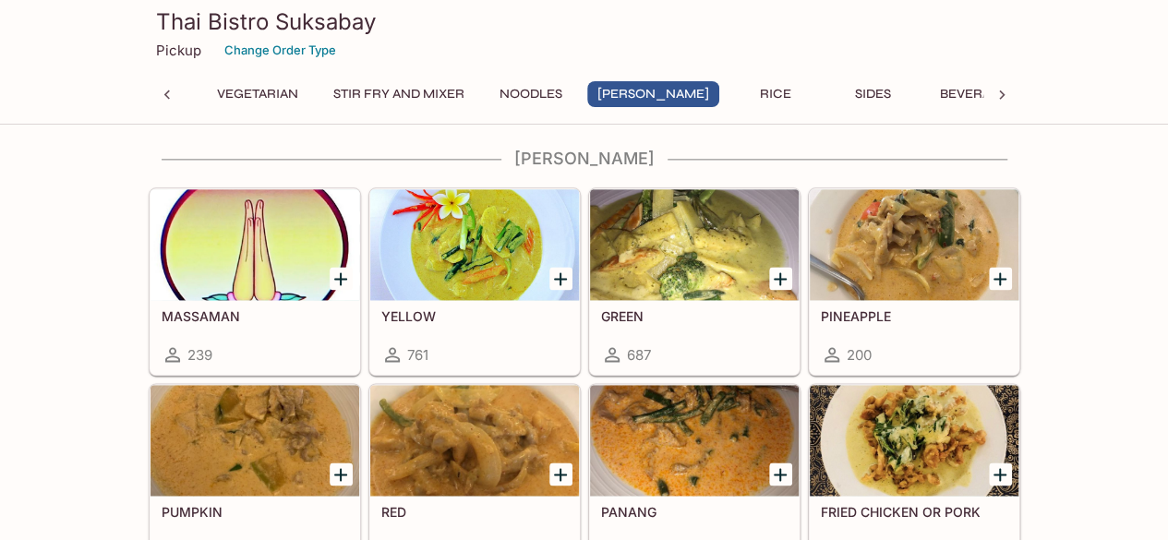
scroll to position [4731, 0]
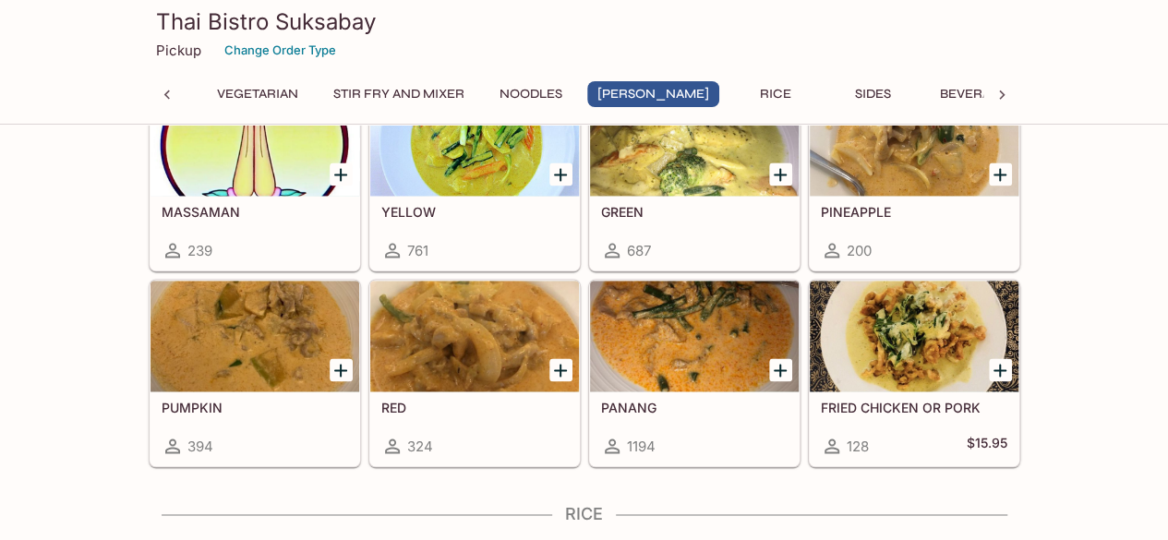
click at [782, 359] on icon "Add PANANG" at bounding box center [780, 370] width 22 height 22
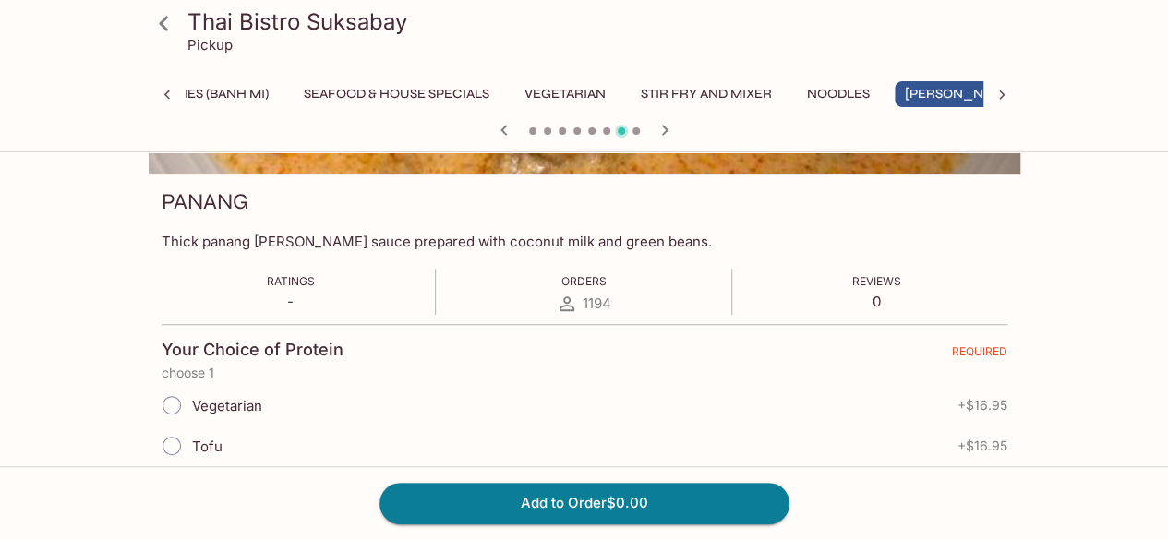
scroll to position [231, 0]
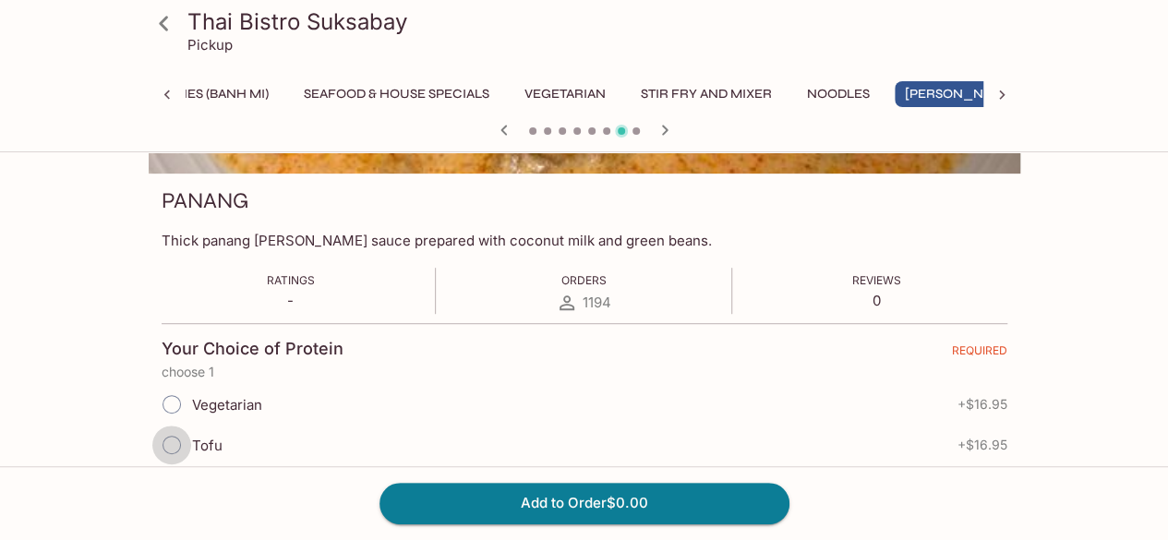
click at [164, 433] on input "Tofu" at bounding box center [171, 445] width 39 height 39
radio input "true"
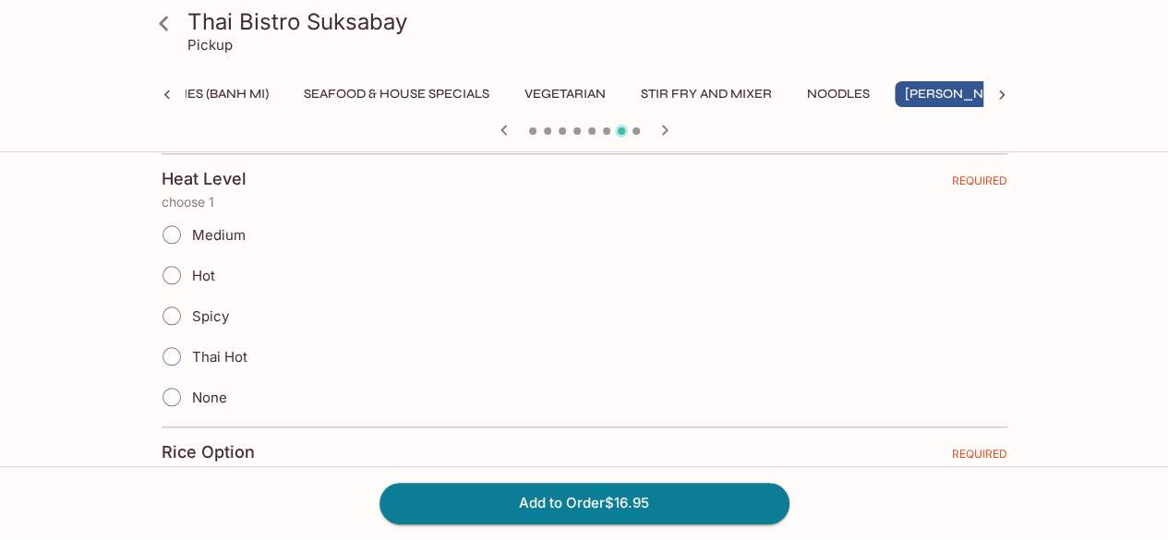
scroll to position [890, 0]
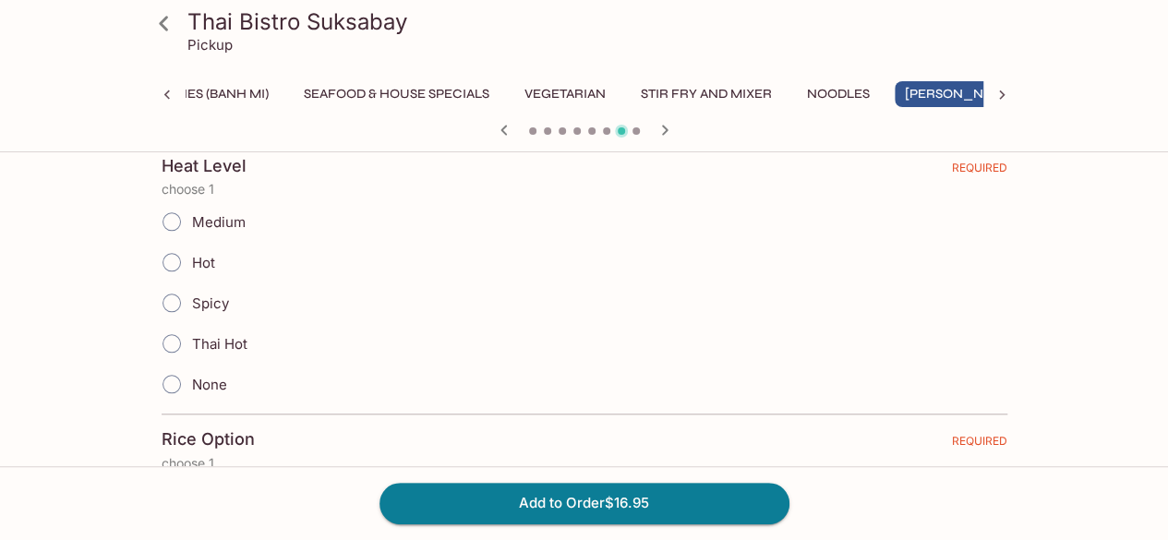
click at [164, 212] on input "Medium" at bounding box center [171, 221] width 39 height 39
radio input "true"
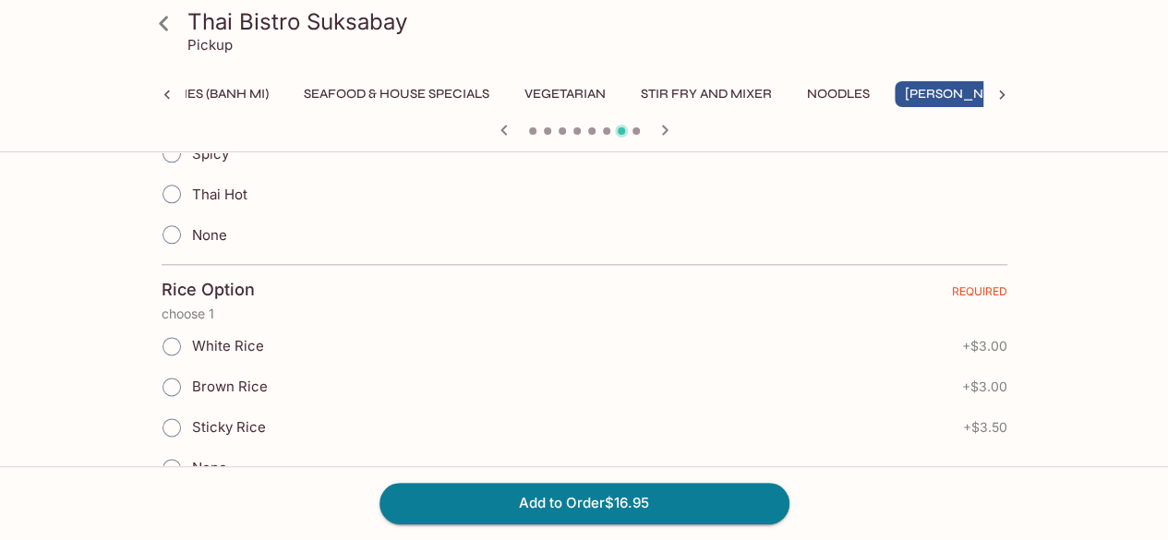
scroll to position [1117, 0]
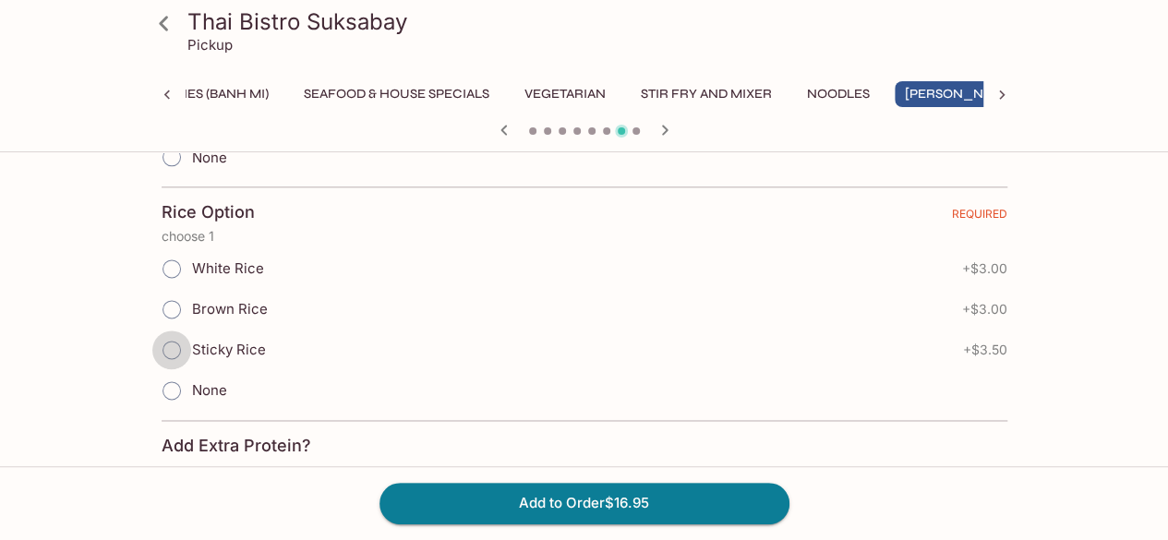
click at [172, 331] on input "Sticky Rice" at bounding box center [171, 350] width 39 height 39
radio input "true"
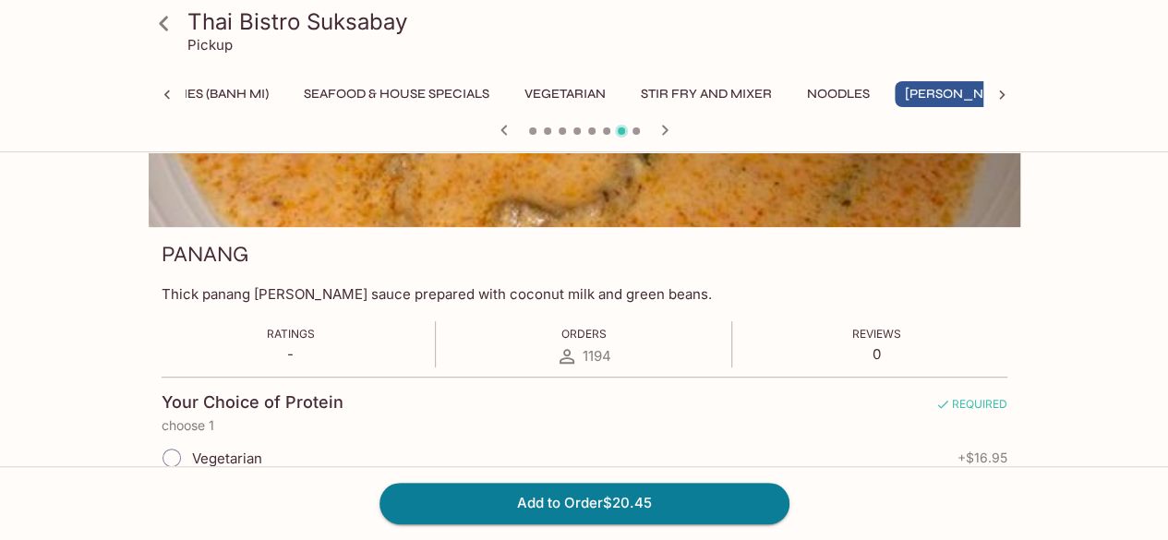
scroll to position [0, 0]
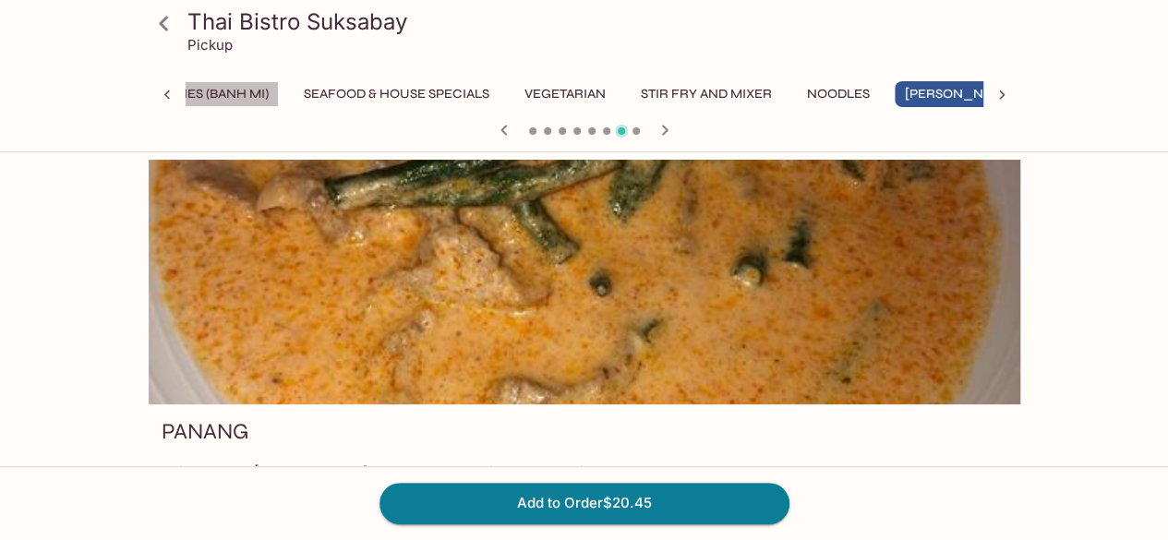
click at [220, 91] on button "Sandwiches (Banh Mi)" at bounding box center [190, 94] width 175 height 26
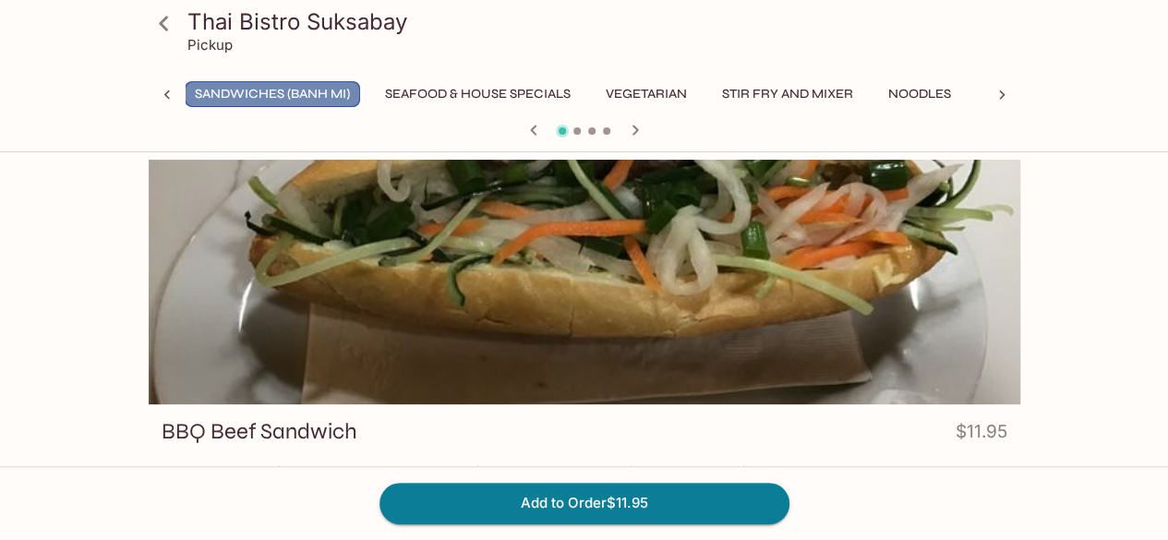
click at [211, 90] on button "Sandwiches (Banh Mi)" at bounding box center [272, 94] width 175 height 26
click at [162, 91] on icon at bounding box center [167, 95] width 18 height 18
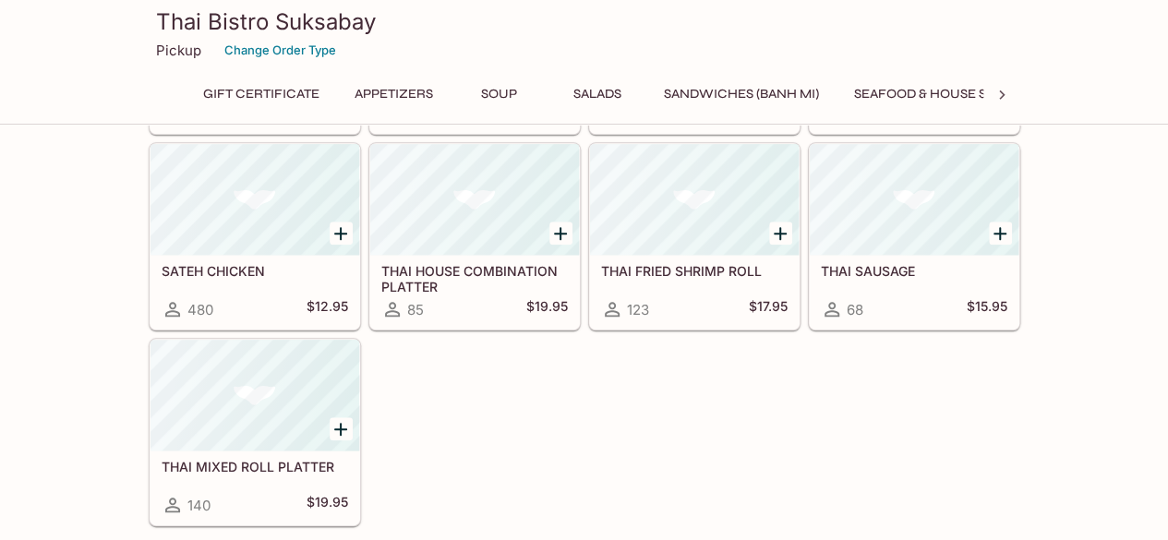
scroll to position [790, 0]
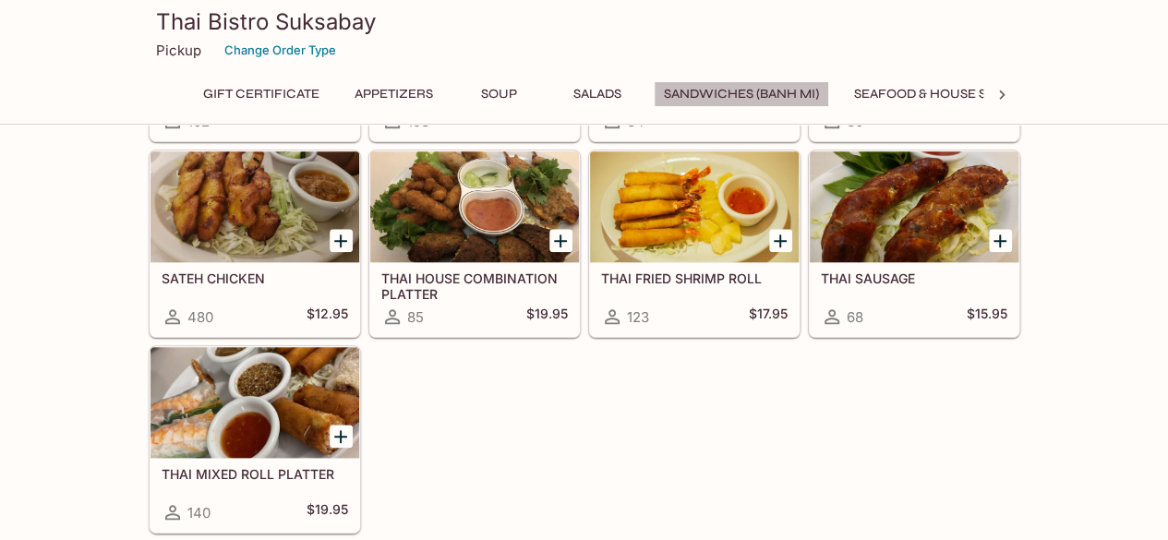
click at [701, 90] on button "Sandwiches (Banh Mi)" at bounding box center [741, 94] width 175 height 26
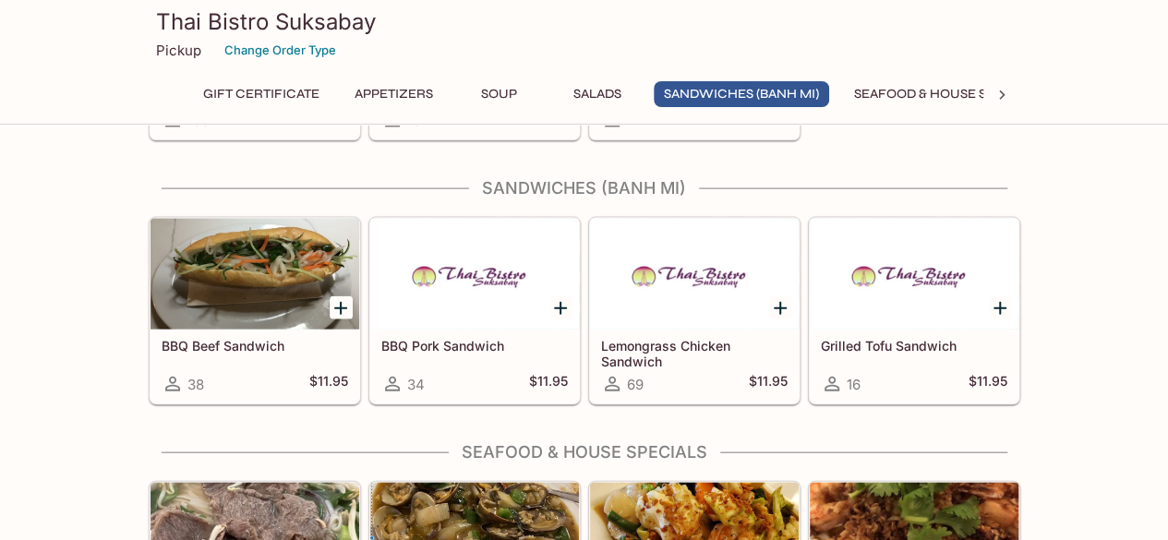
scroll to position [1918, 0]
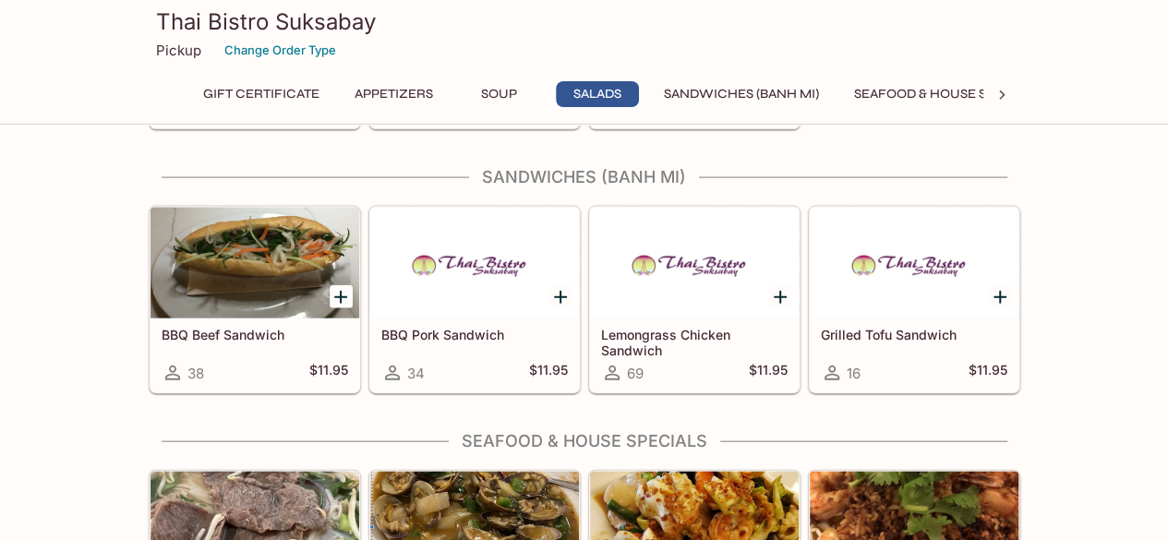
click at [688, 302] on div at bounding box center [694, 263] width 209 height 111
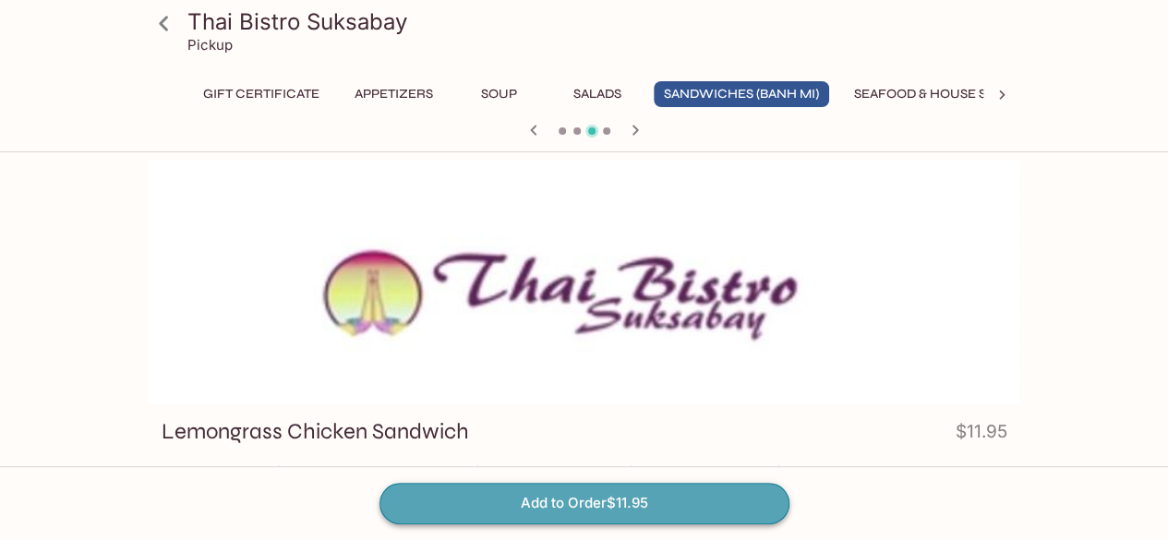
click at [651, 496] on button "Add to Order $11.95" at bounding box center [584, 503] width 410 height 41
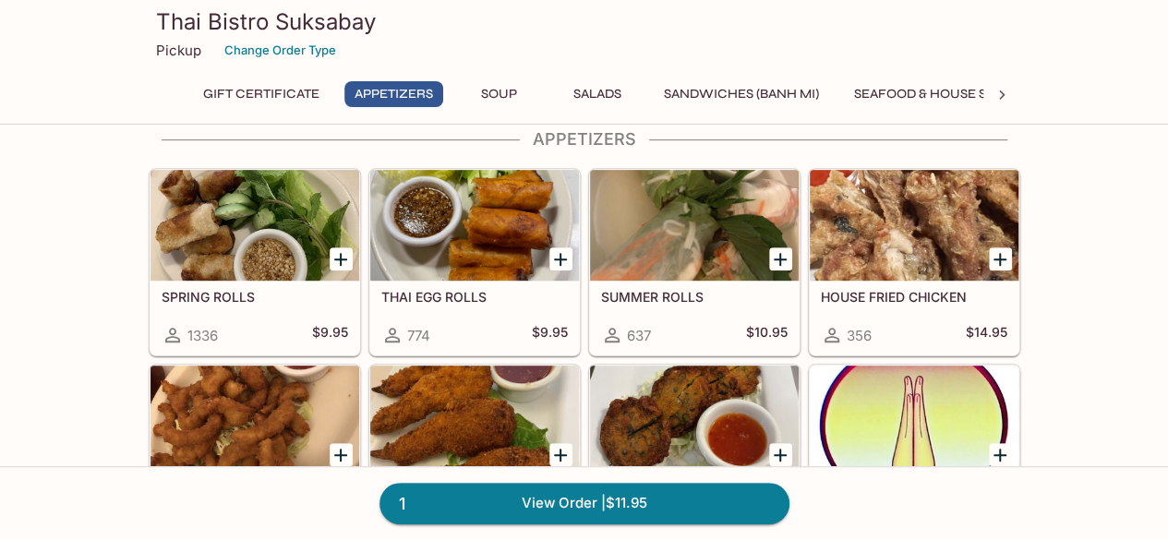
scroll to position [381, 0]
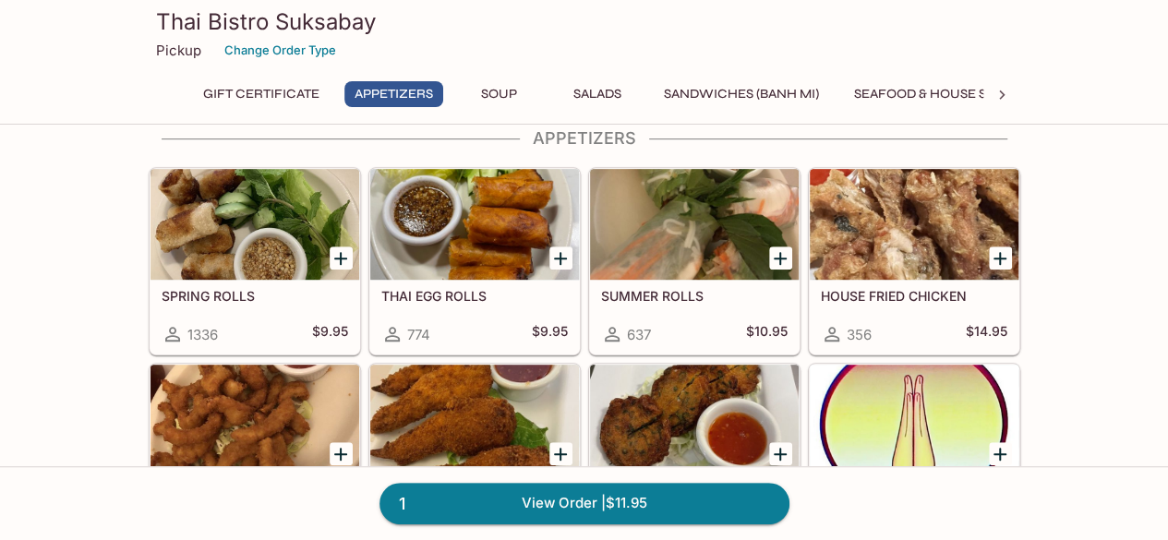
click at [560, 254] on icon "Add THAI EGG ROLLS" at bounding box center [560, 258] width 13 height 13
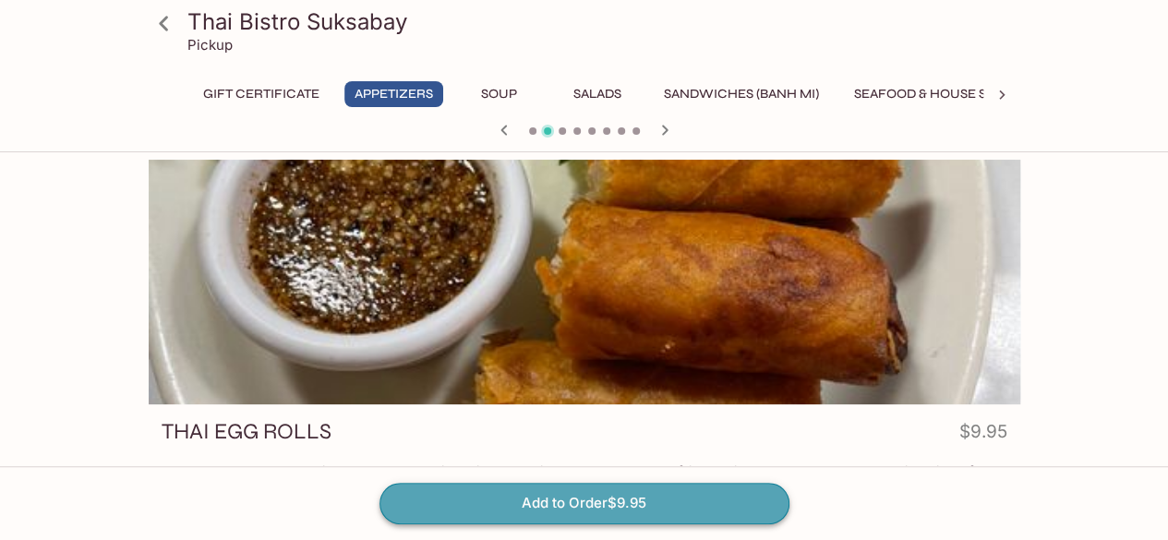
click at [643, 510] on button "Add to Order $9.95" at bounding box center [584, 503] width 410 height 41
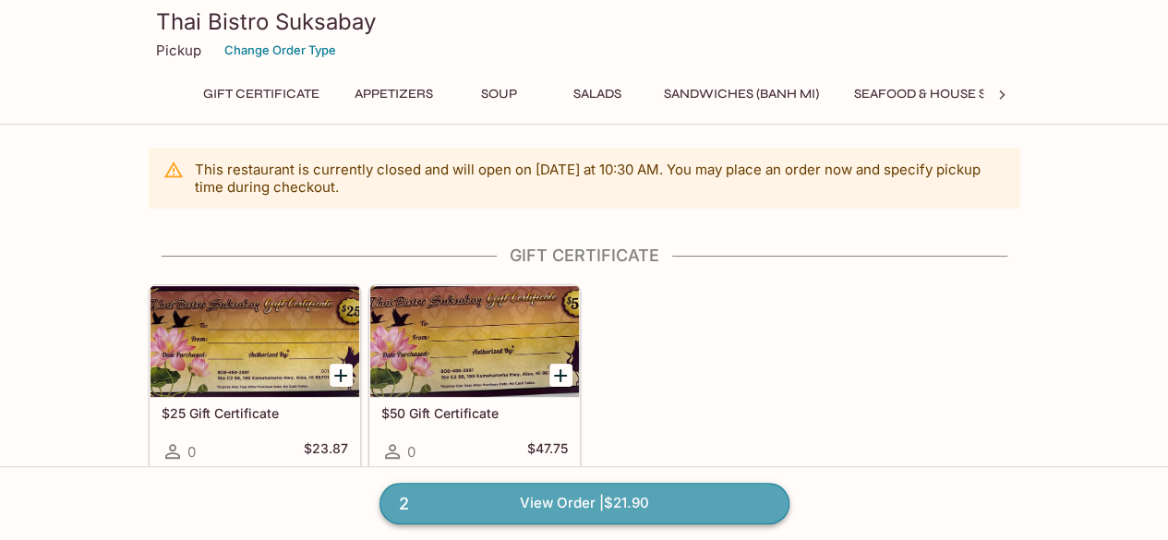
click at [641, 501] on link "2 View Order | $21.90" at bounding box center [584, 503] width 410 height 41
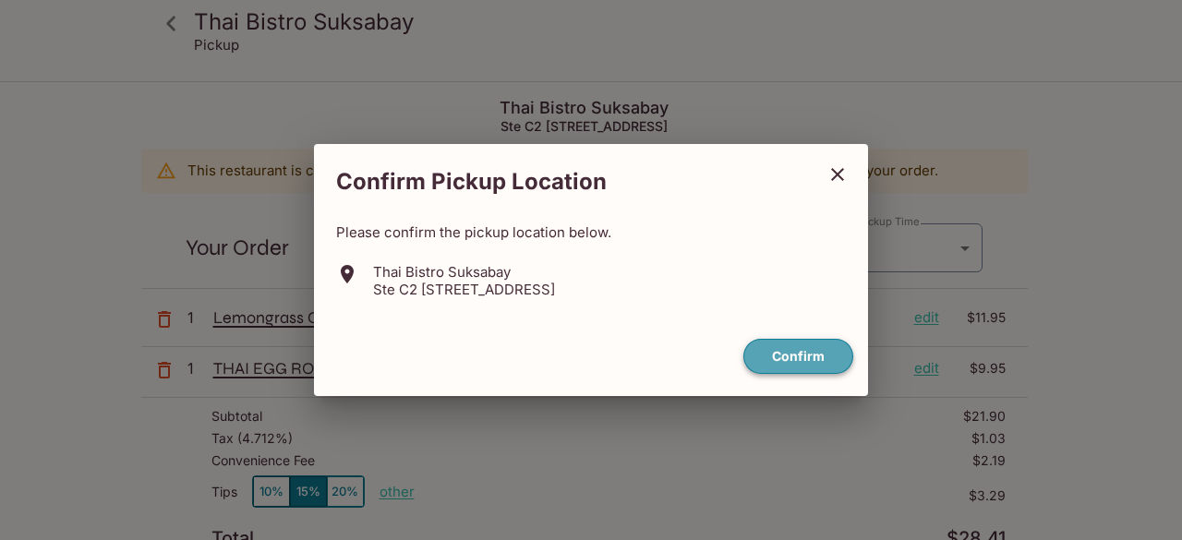
click at [772, 348] on button "Confirm" at bounding box center [798, 357] width 110 height 36
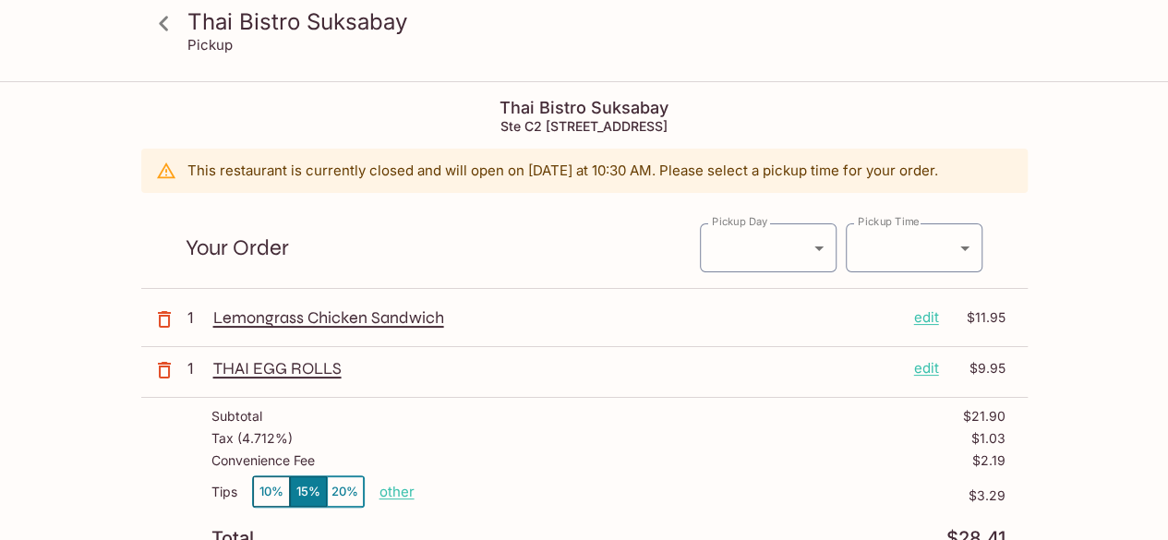
scroll to position [1, 0]
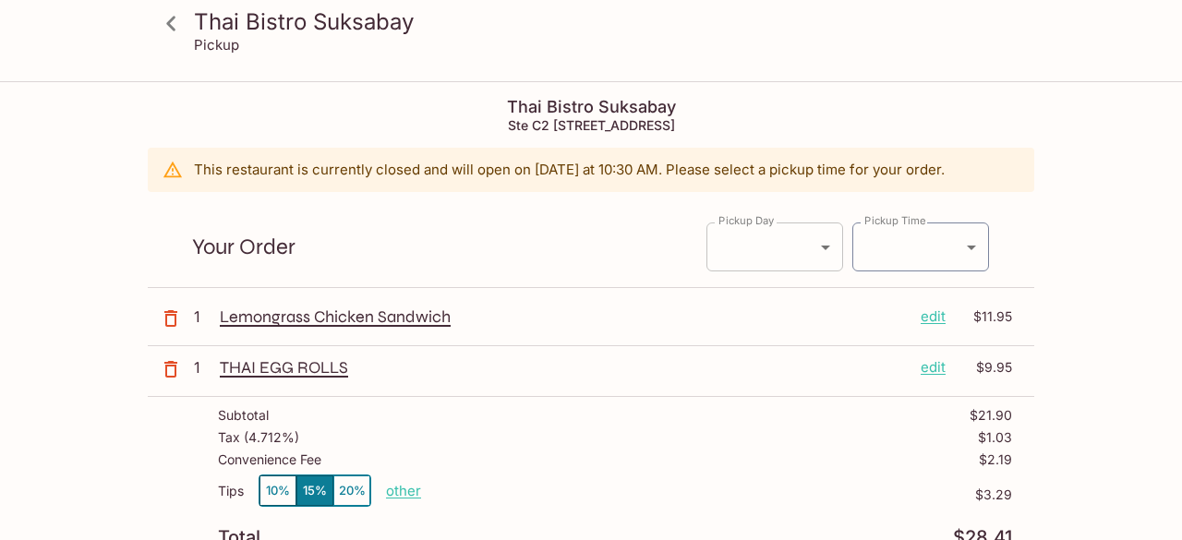
click at [813, 237] on body "Thai Bistro Suksabay Pickup Thai Bistro Suksabay Ste C2 [STREET_ADDRESS] This r…" at bounding box center [591, 352] width 1182 height 540
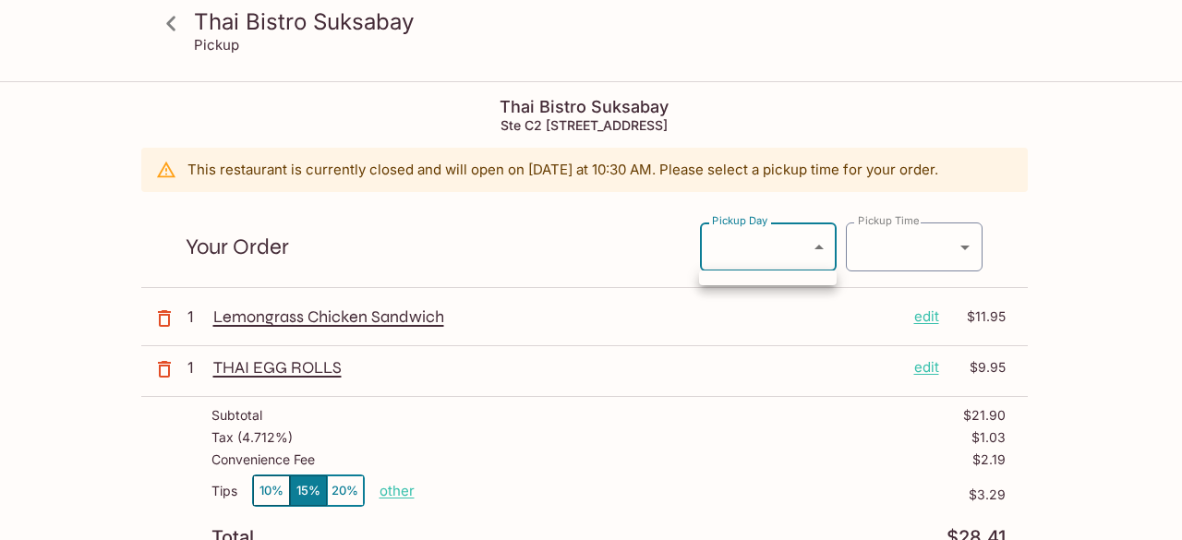
click at [818, 247] on div at bounding box center [591, 270] width 1182 height 540
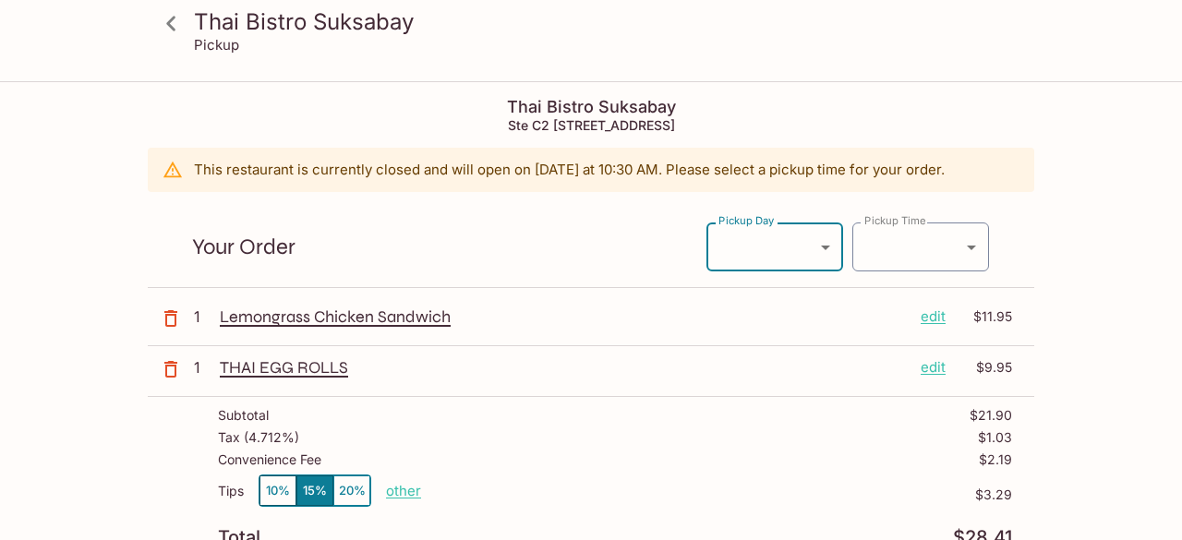
click at [816, 247] on body "Thai Bistro Suksabay Pickup Thai Bistro Suksabay Ste C2 [STREET_ADDRESS] This r…" at bounding box center [591, 352] width 1182 height 540
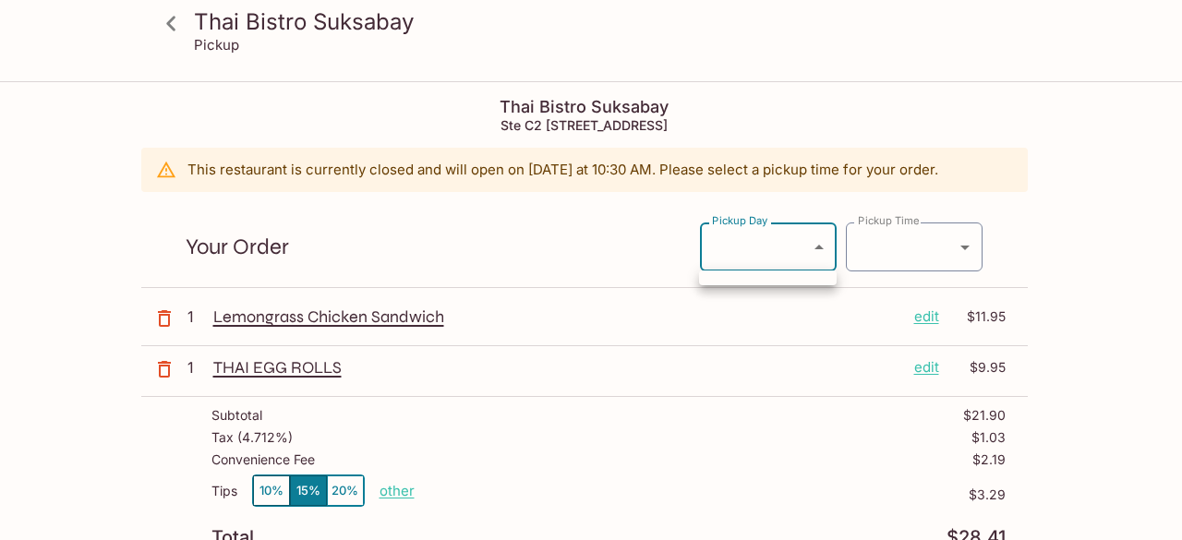
click at [816, 247] on div at bounding box center [591, 270] width 1182 height 540
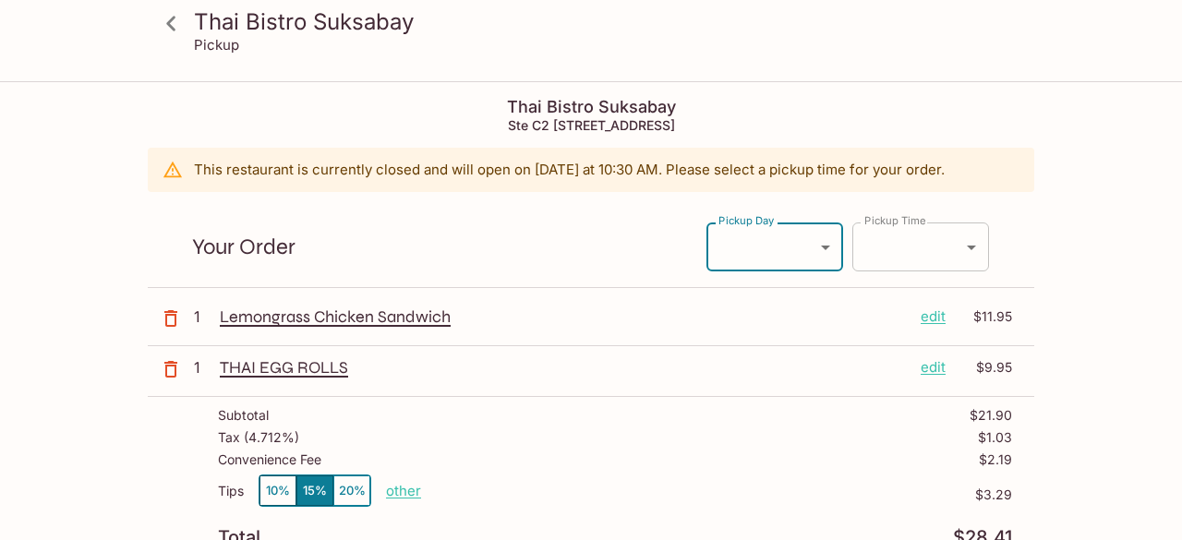
click at [956, 245] on body "Thai Bistro Suksabay Pickup Thai Bistro Suksabay Ste C2 [STREET_ADDRESS] This r…" at bounding box center [591, 352] width 1182 height 540
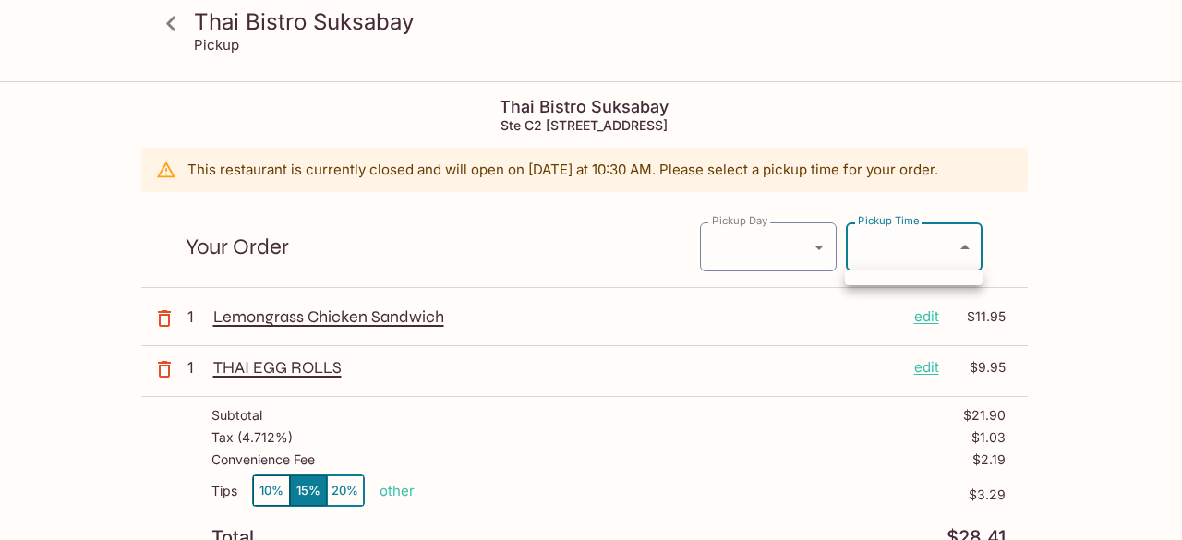
click at [956, 245] on div at bounding box center [591, 270] width 1182 height 540
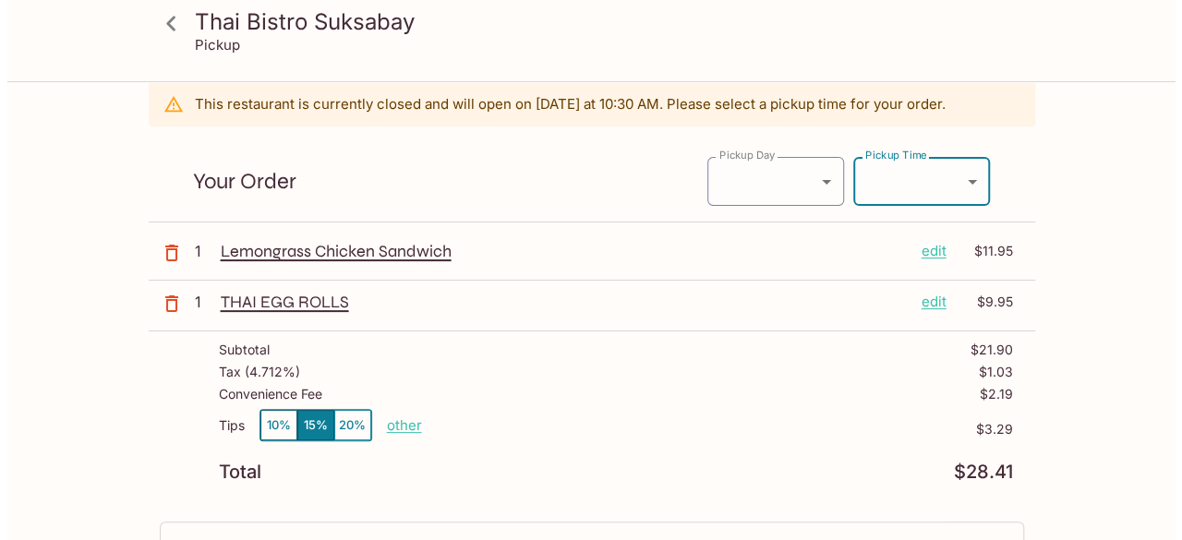
scroll to position [65, 0]
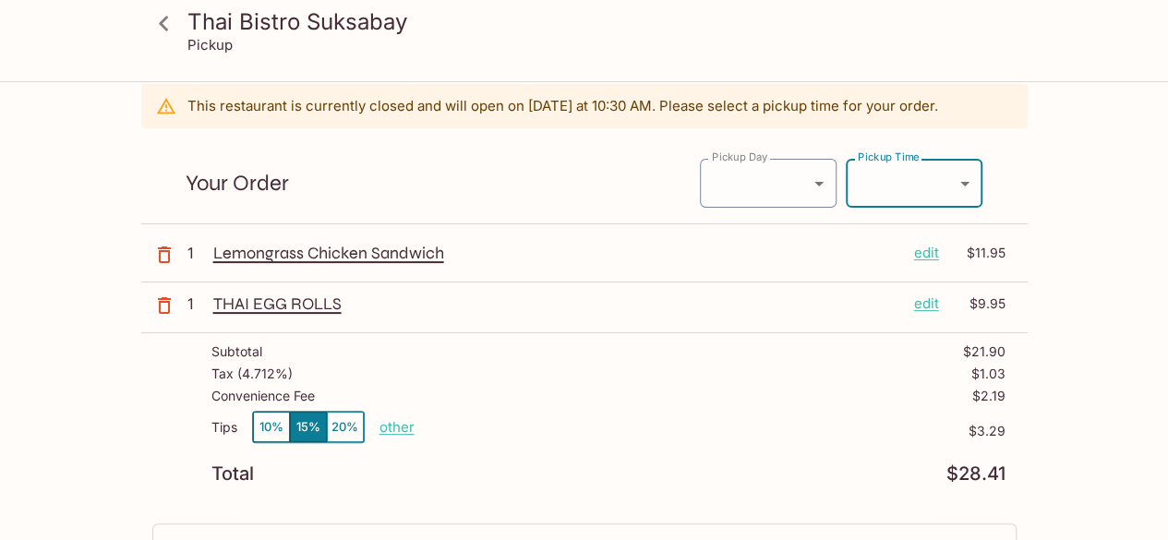
click at [931, 303] on p "edit" at bounding box center [926, 304] width 25 height 20
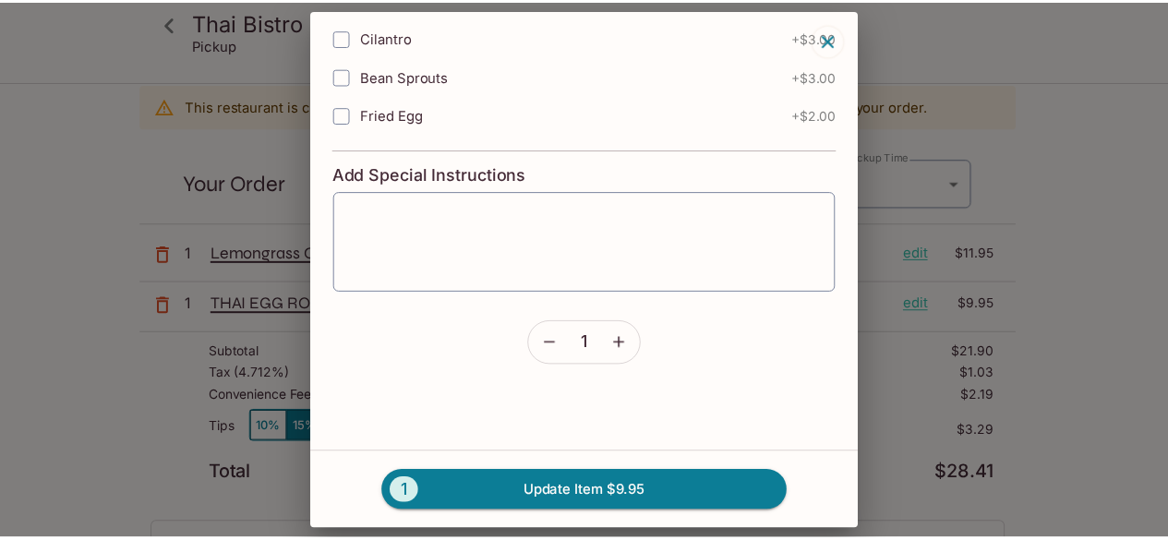
scroll to position [755, 0]
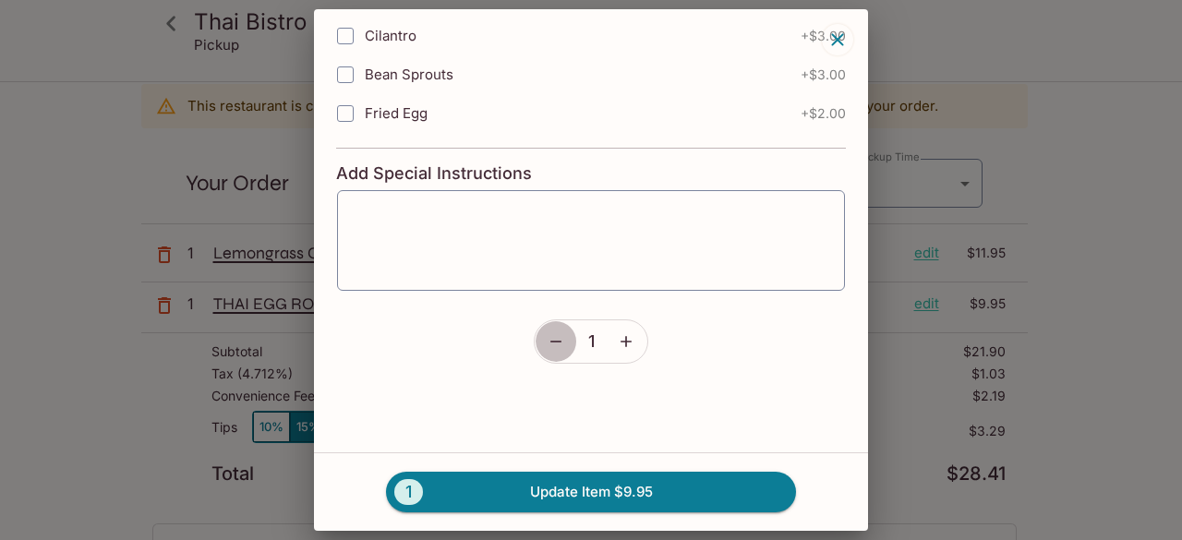
click at [547, 332] on icon "button" at bounding box center [556, 341] width 18 height 18
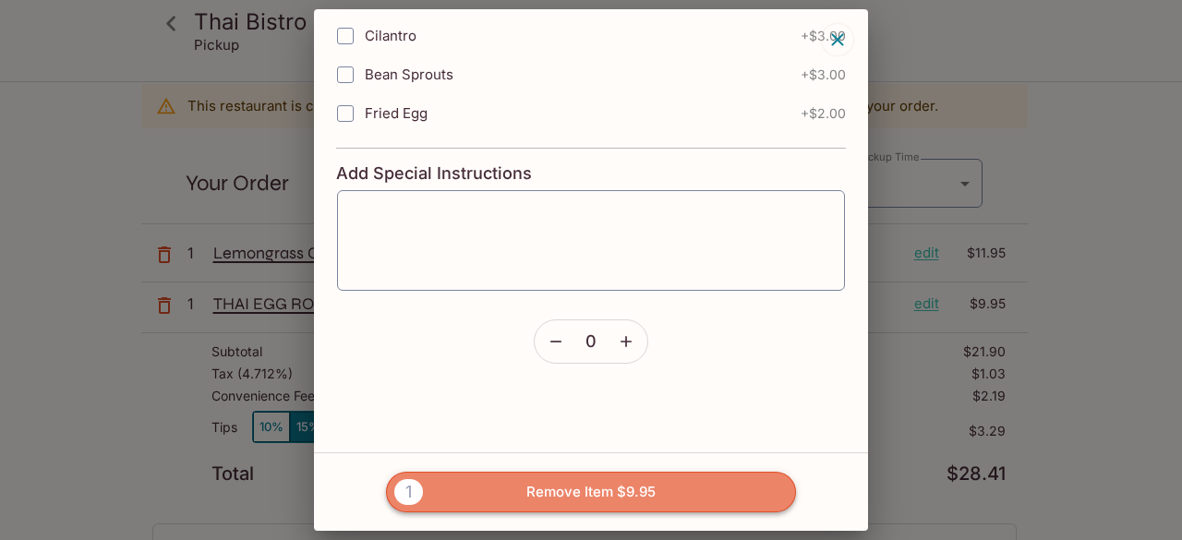
click at [589, 496] on button "1 Remove Item $9.95" at bounding box center [591, 492] width 410 height 41
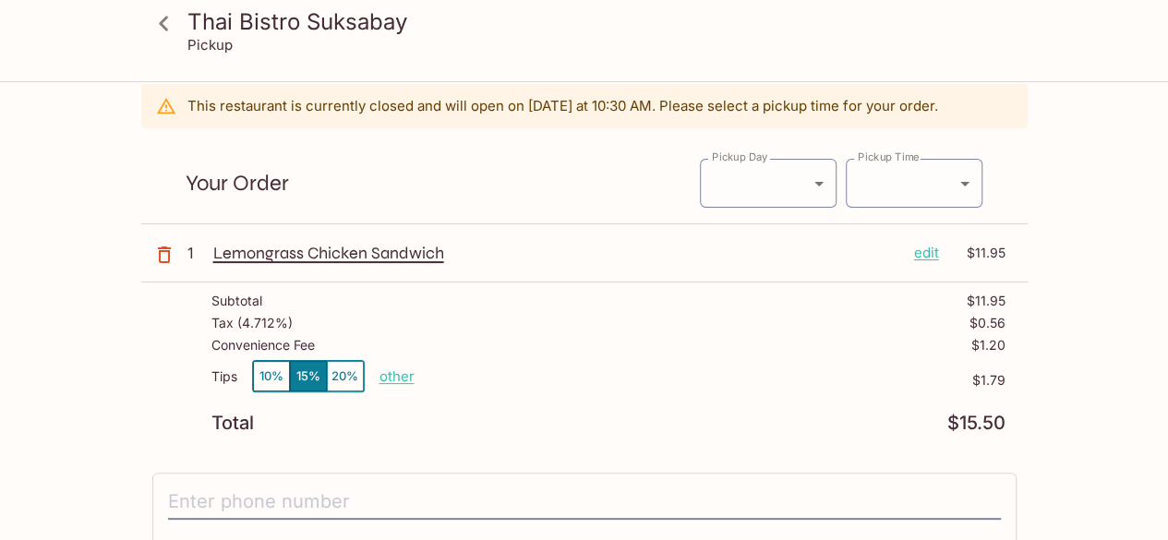
click at [271, 372] on button "10%" at bounding box center [271, 376] width 37 height 30
click at [400, 374] on p "other" at bounding box center [396, 376] width 35 height 18
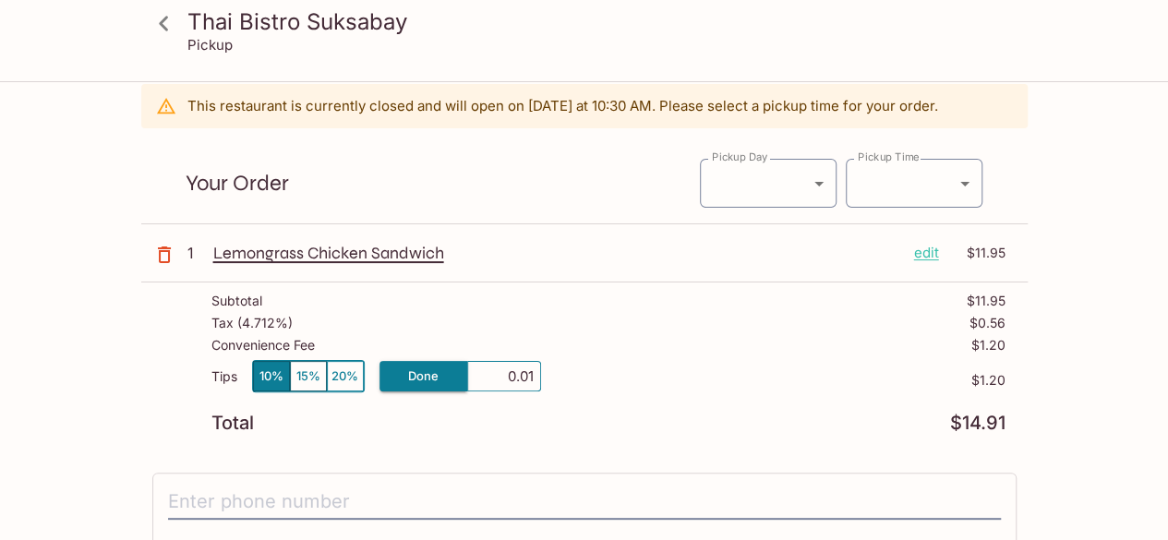
type input "0.00"
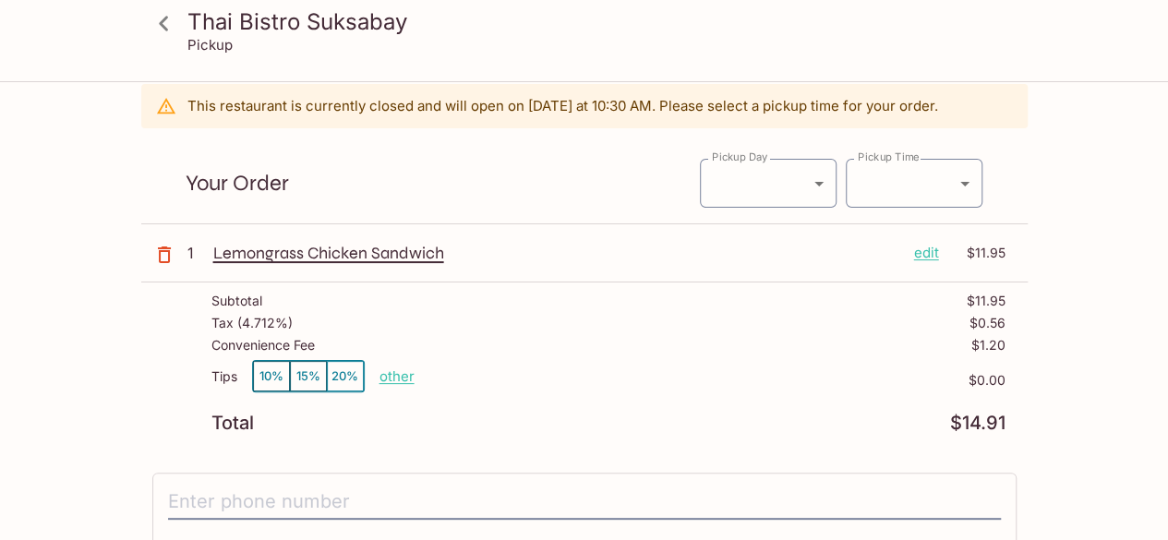
click at [421, 398] on div "Tips 10% 15% 20% other $0.00" at bounding box center [608, 387] width 794 height 54
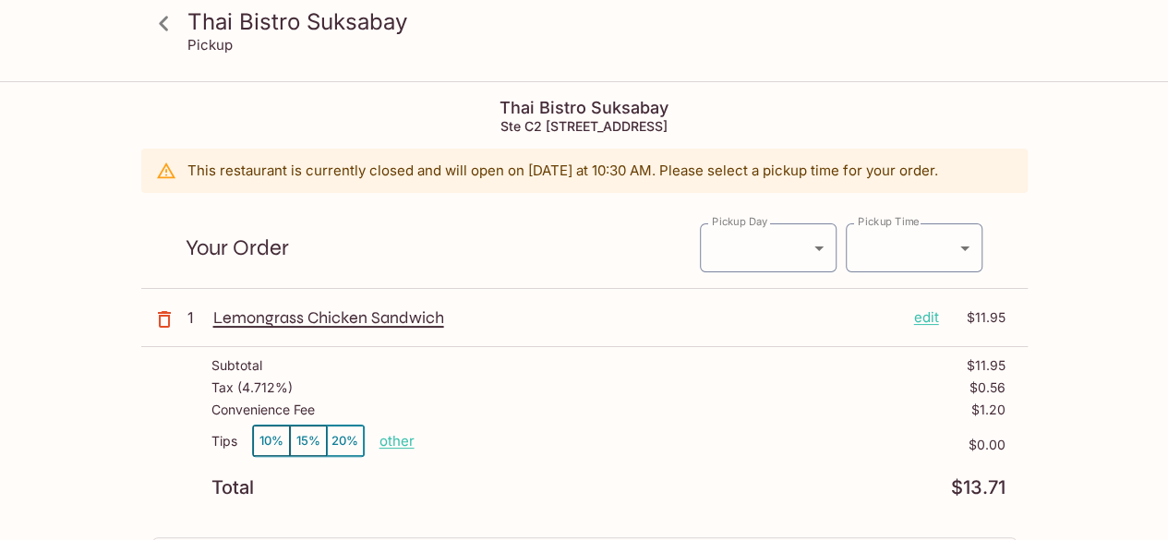
scroll to position [0, 0]
